Goal: Use online tool/utility: Use online tool/utility

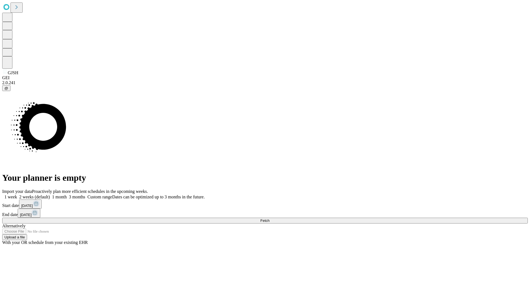
click at [270, 219] on span "Fetch" at bounding box center [264, 221] width 9 height 4
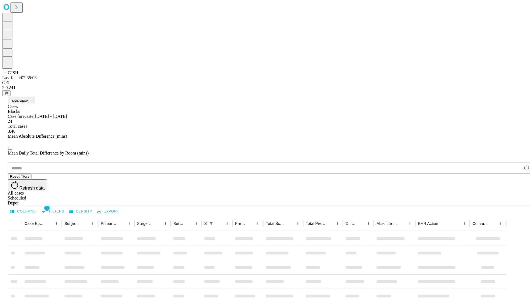
click at [28, 99] on span "Table View" at bounding box center [19, 101] width 18 height 4
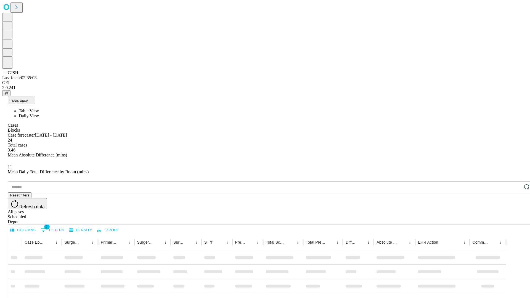
click at [39, 113] on span "Daily View" at bounding box center [29, 115] width 20 height 5
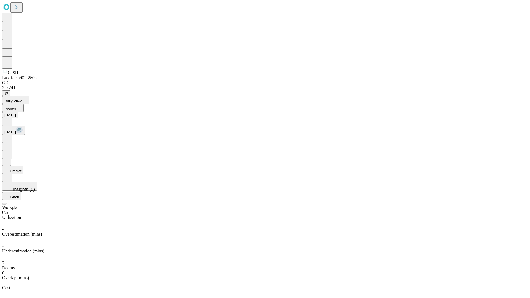
click at [23, 166] on button "Predict" at bounding box center [12, 170] width 21 height 8
